Goal: Entertainment & Leisure: Consume media (video, audio)

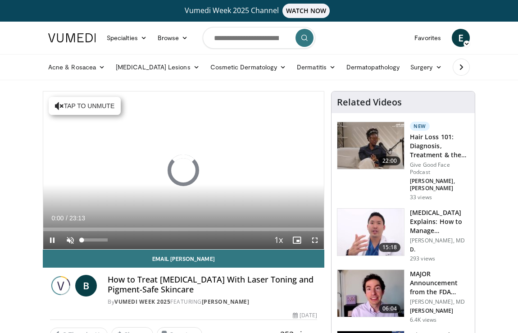
click at [71, 242] on span "Video Player" at bounding box center [70, 240] width 18 height 18
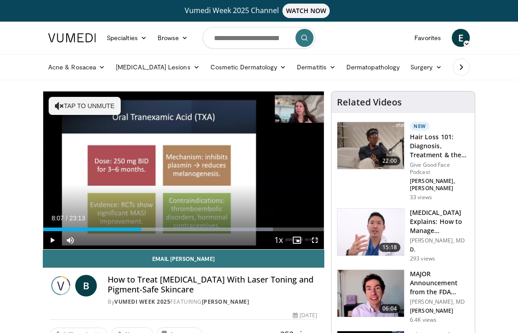
click at [51, 240] on span "Video Player" at bounding box center [52, 240] width 18 height 18
drag, startPoint x: 105, startPoint y: 231, endPoint x: 120, endPoint y: 231, distance: 14.9
click at [120, 231] on div "Current Time 6:00 / Duration 23:13 Play Skip Backward Skip Forward Mute 70% Loa…" at bounding box center [183, 240] width 281 height 18
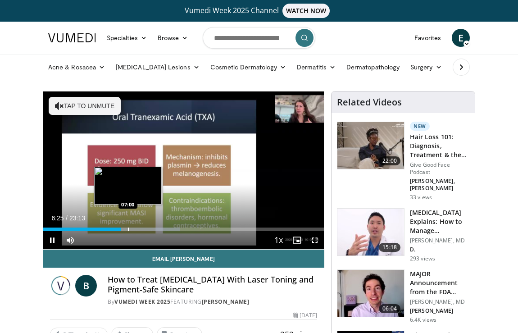
click at [128, 228] on div "Progress Bar" at bounding box center [128, 230] width 1 height 4
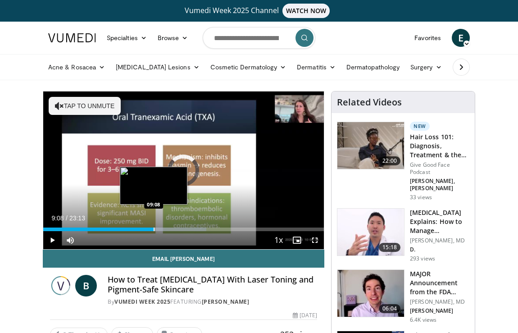
click at [154, 226] on div "Loaded : 58.11% 09:08 09:08" at bounding box center [183, 227] width 281 height 9
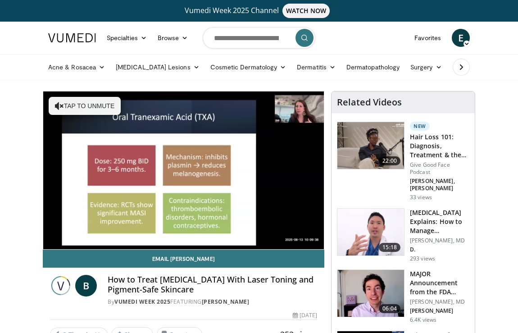
click at [176, 229] on div "20 seconds Tap to unmute" at bounding box center [183, 170] width 281 height 158
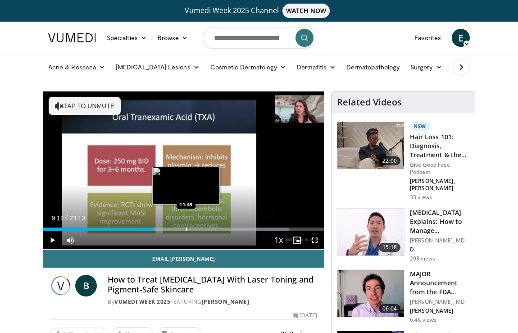
click at [186, 228] on div "Progress Bar" at bounding box center [186, 230] width 1 height 4
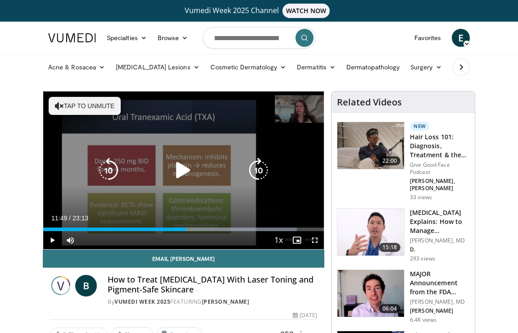
click at [180, 175] on icon "Video Player" at bounding box center [183, 170] width 25 height 25
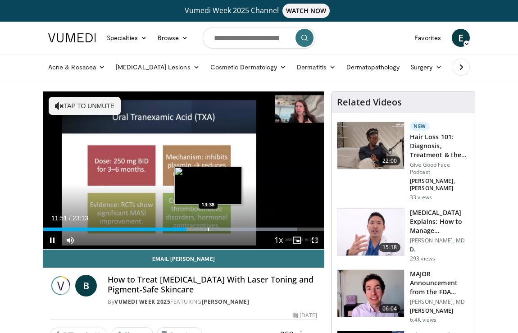
click at [208, 230] on div "Progress Bar" at bounding box center [208, 230] width 1 height 4
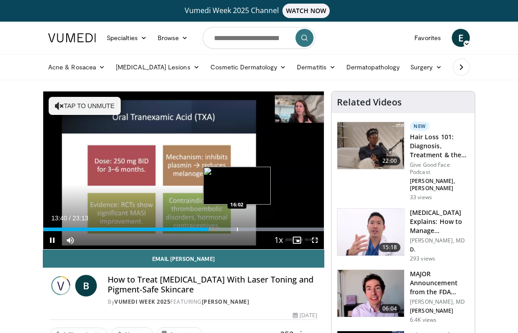
click at [237, 229] on div "Progress Bar" at bounding box center [237, 230] width 1 height 4
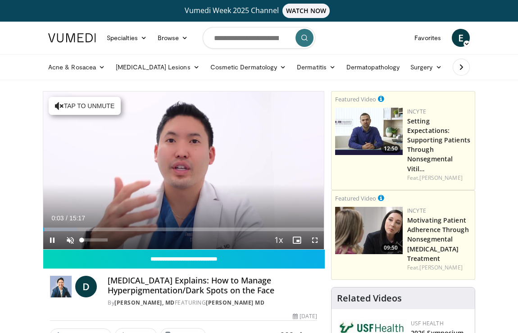
click at [69, 242] on span "Video Player" at bounding box center [70, 240] width 18 height 18
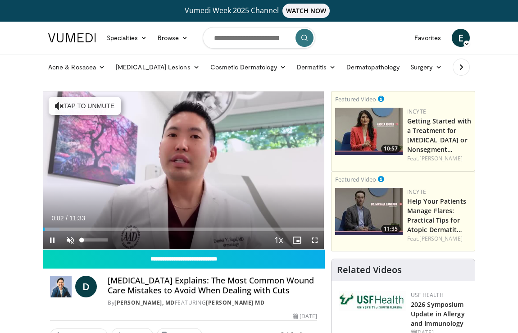
click at [68, 238] on span "Video Player" at bounding box center [70, 240] width 18 height 18
